Goal: Complete application form: Complete application form

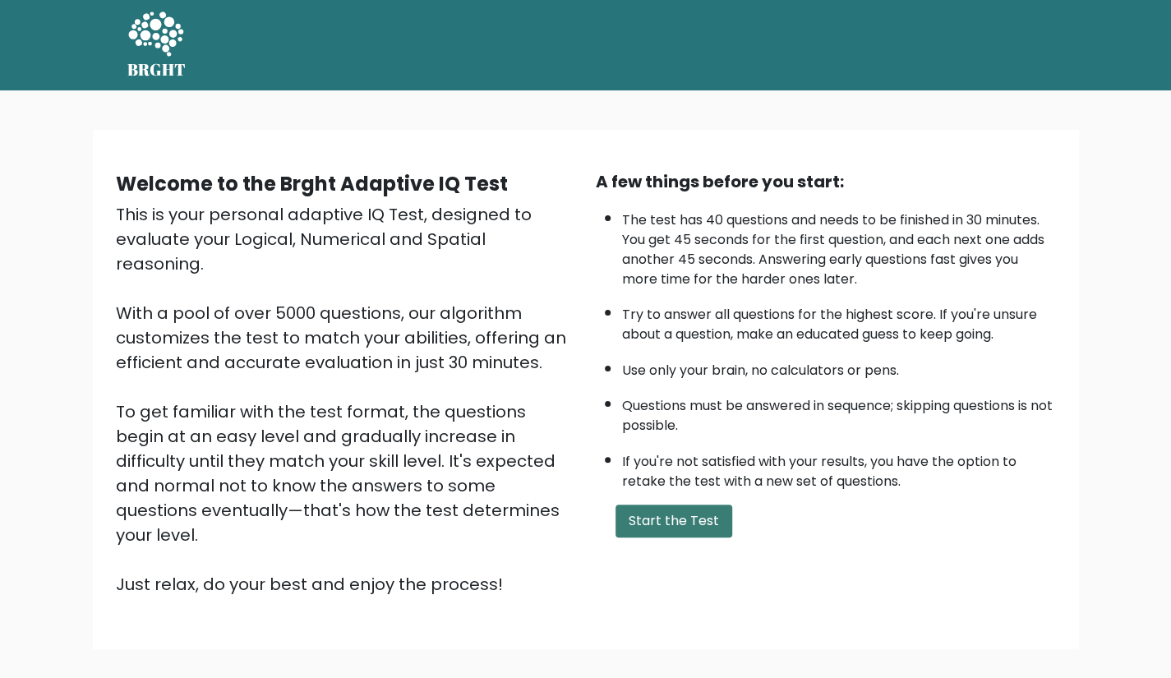
click at [710, 511] on button "Start the Test" at bounding box center [674, 521] width 117 height 33
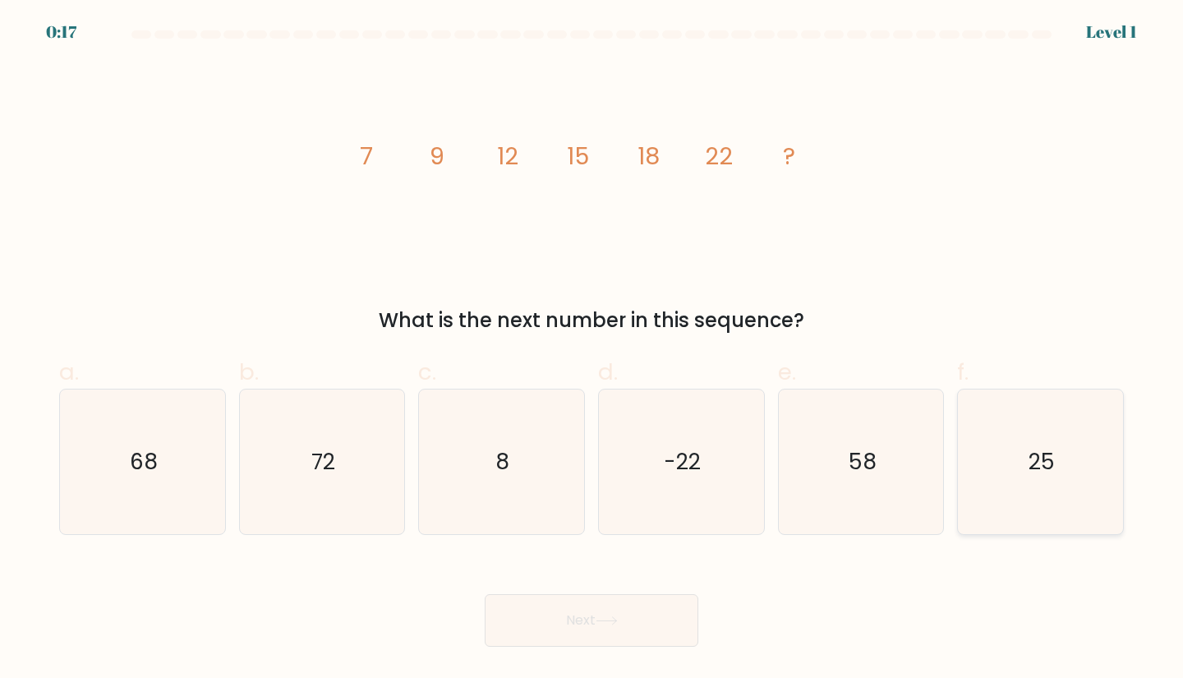
click at [1088, 464] on icon "25" at bounding box center [1040, 462] width 145 height 145
click at [593, 350] on input "f. 25" at bounding box center [592, 344] width 1 height 11
radio input "true"
click at [594, 630] on button "Next" at bounding box center [592, 620] width 214 height 53
click at [584, 609] on button "Next" at bounding box center [592, 620] width 214 height 53
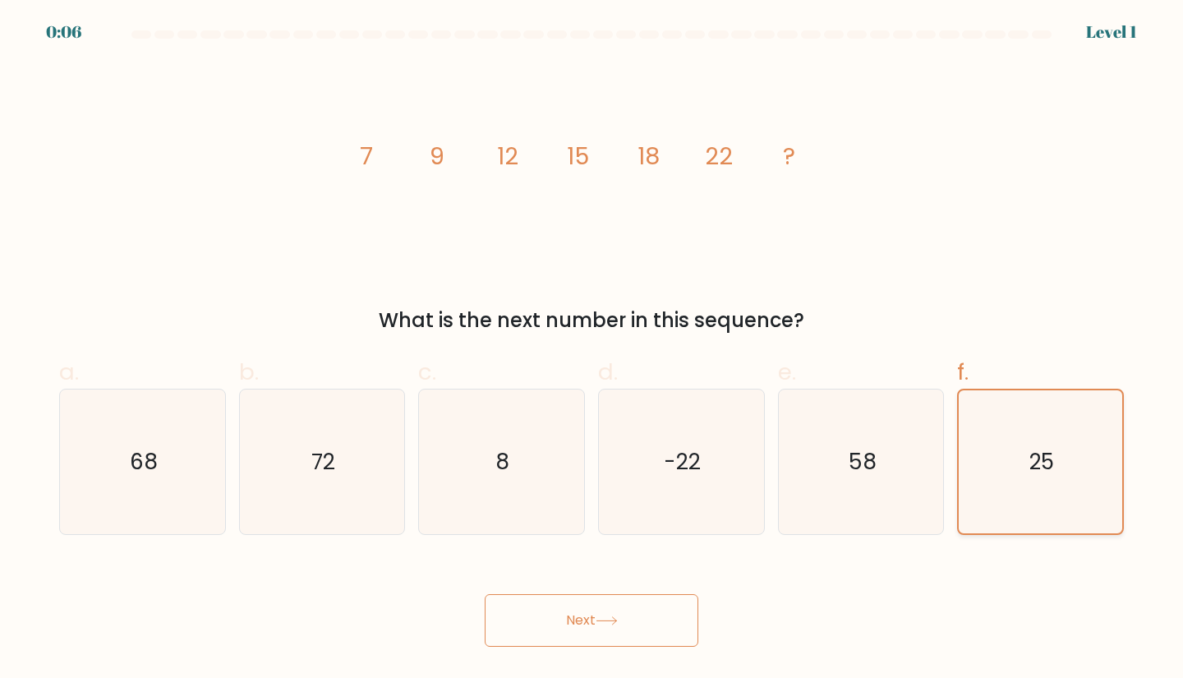
click at [1054, 443] on icon "25" at bounding box center [1041, 462] width 144 height 144
click at [593, 350] on input "f. 25" at bounding box center [592, 344] width 1 height 11
click at [562, 623] on button "Next" at bounding box center [592, 620] width 214 height 53
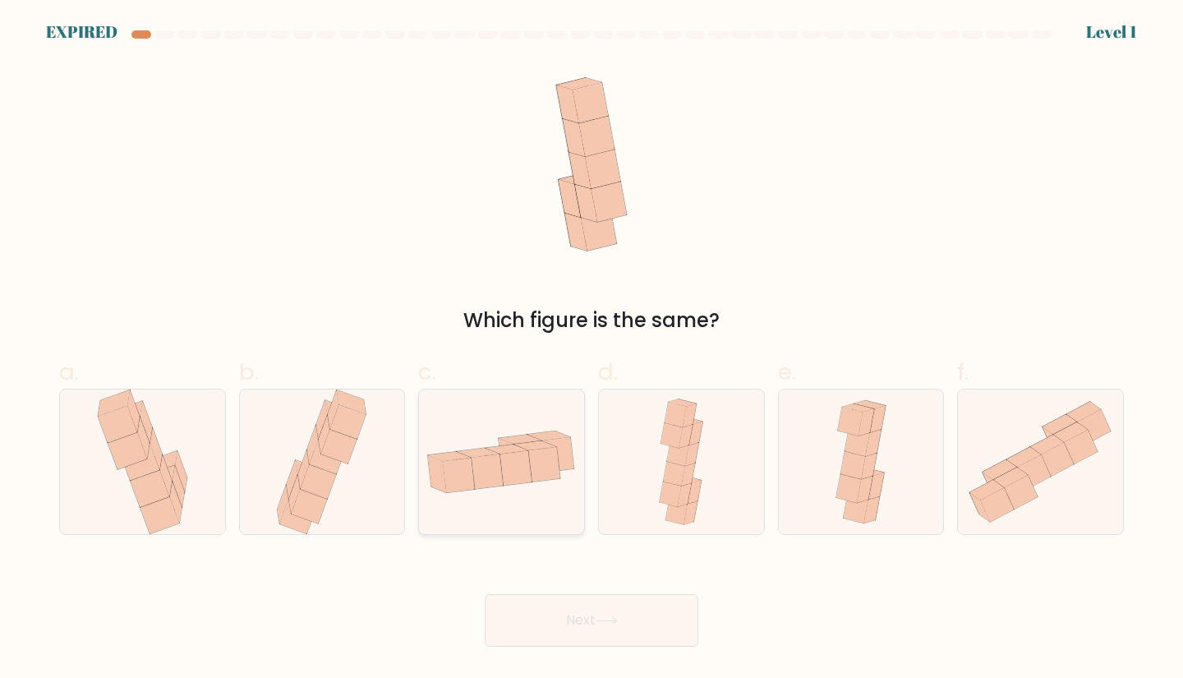
click at [506, 464] on icon at bounding box center [517, 468] width 32 height 35
click at [592, 350] on input "c." at bounding box center [592, 344] width 1 height 11
radio input "true"
click at [660, 630] on button "Next" at bounding box center [592, 620] width 214 height 53
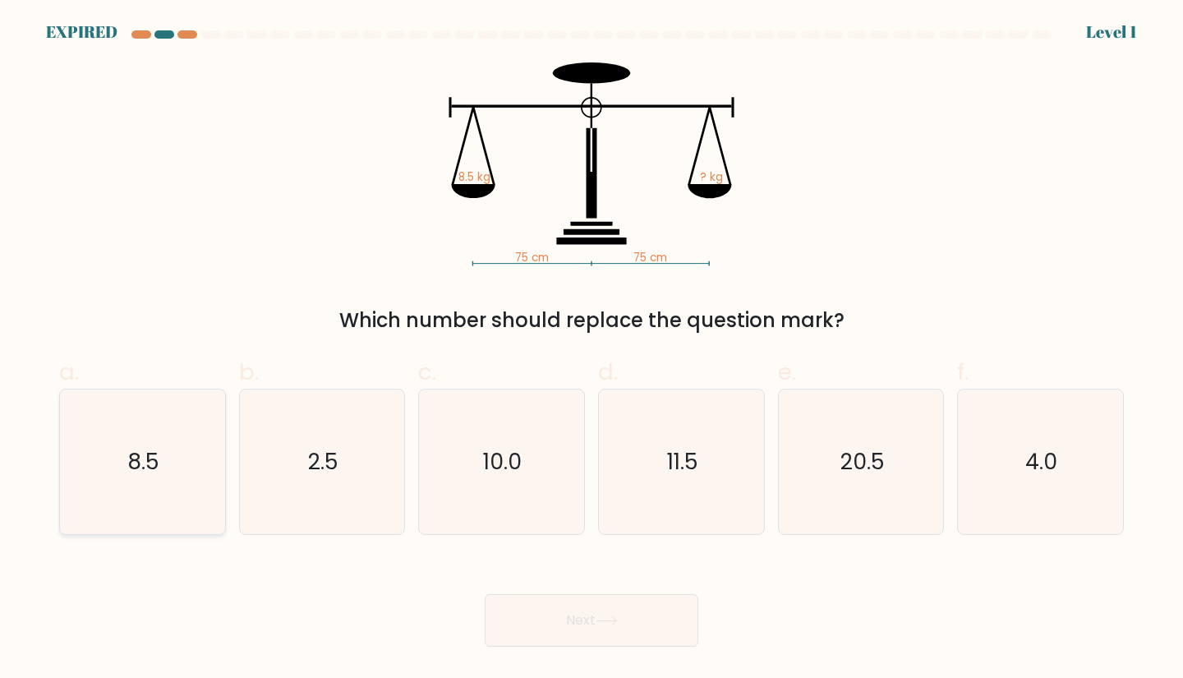
click at [86, 488] on icon "8.5" at bounding box center [142, 462] width 145 height 145
click at [592, 350] on input "a. 8.5" at bounding box center [592, 344] width 1 height 11
radio input "true"
